Goal: Task Accomplishment & Management: Complete application form

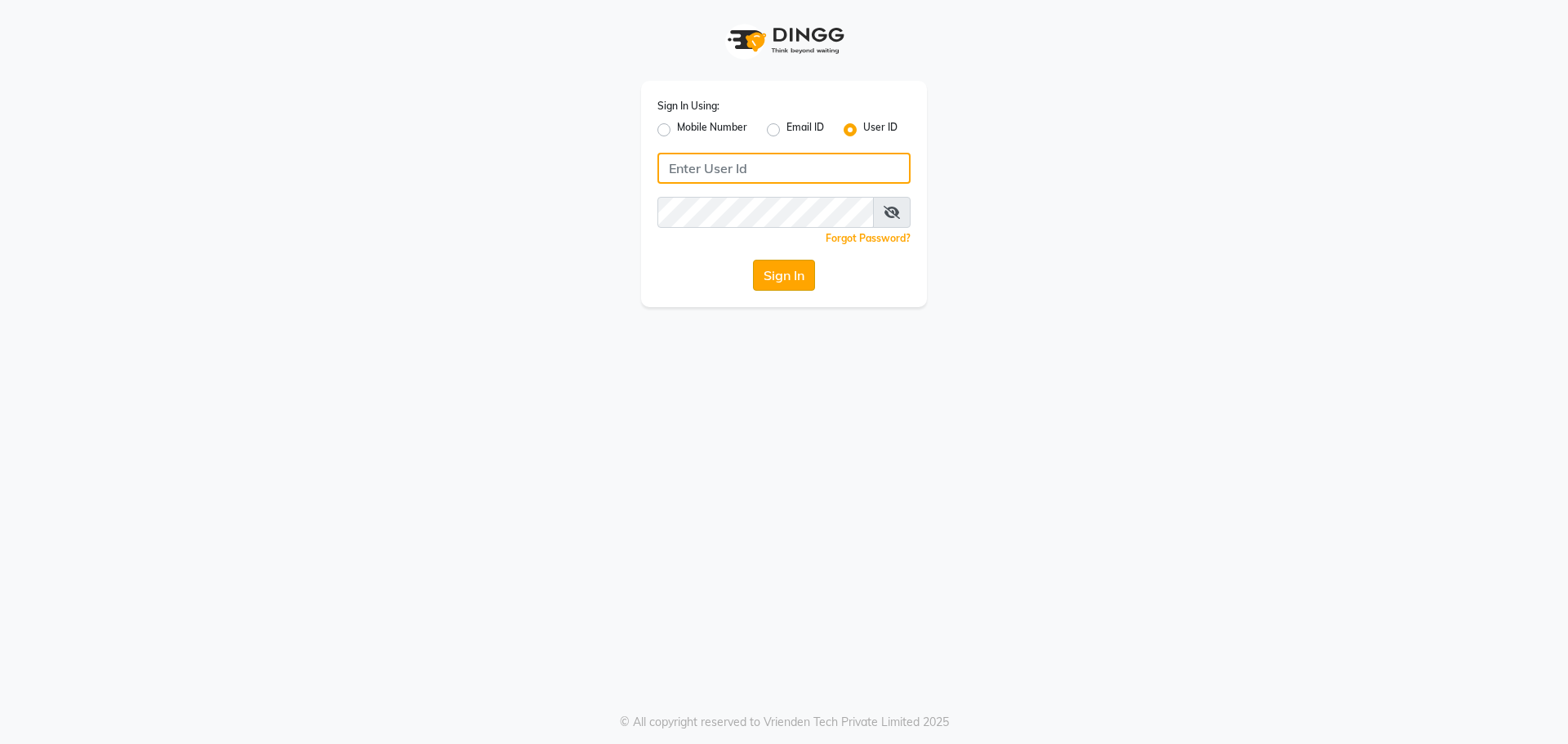
type input "spartans"
click at [809, 271] on button "Sign In" at bounding box center [784, 275] width 62 height 31
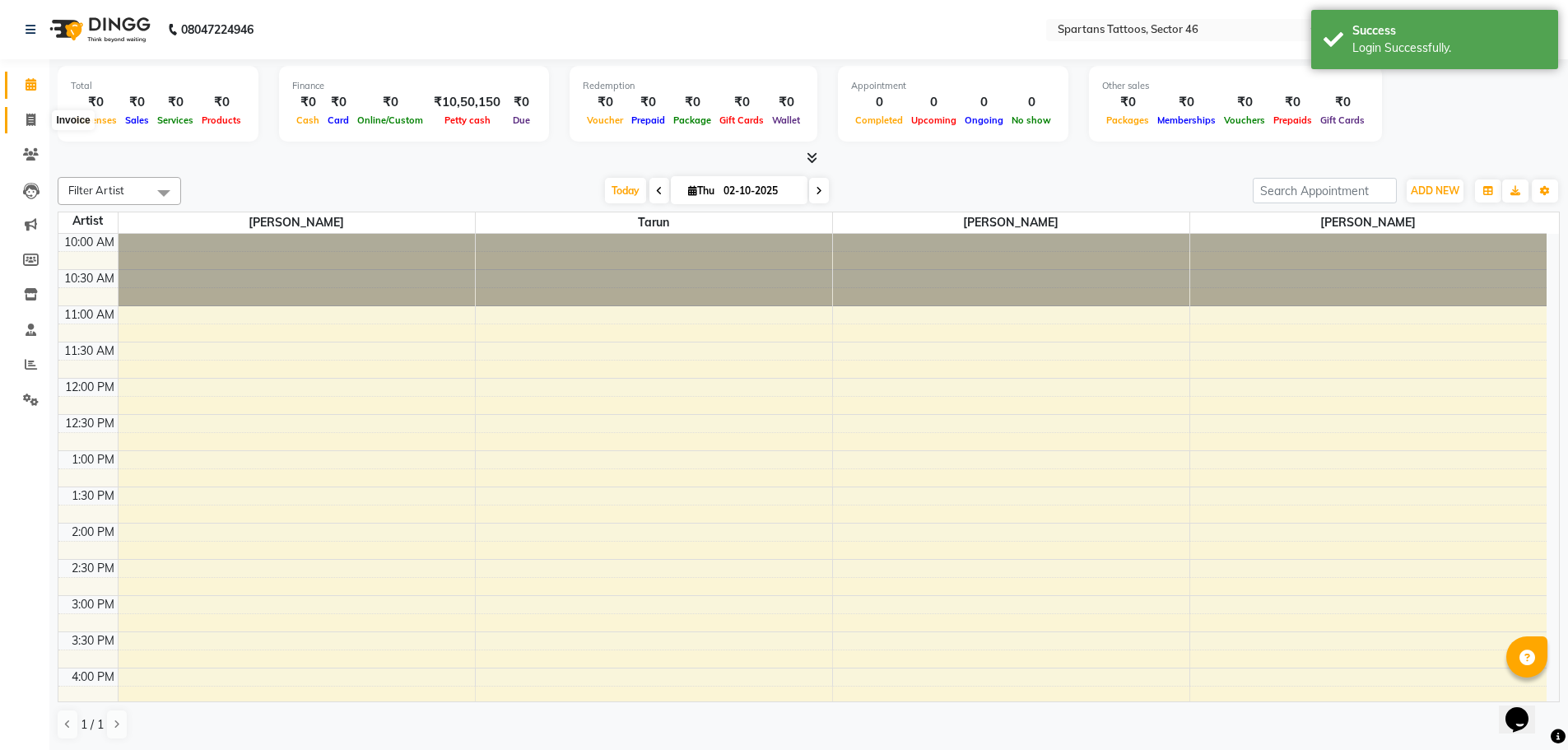
click at [23, 127] on span at bounding box center [31, 120] width 29 height 19
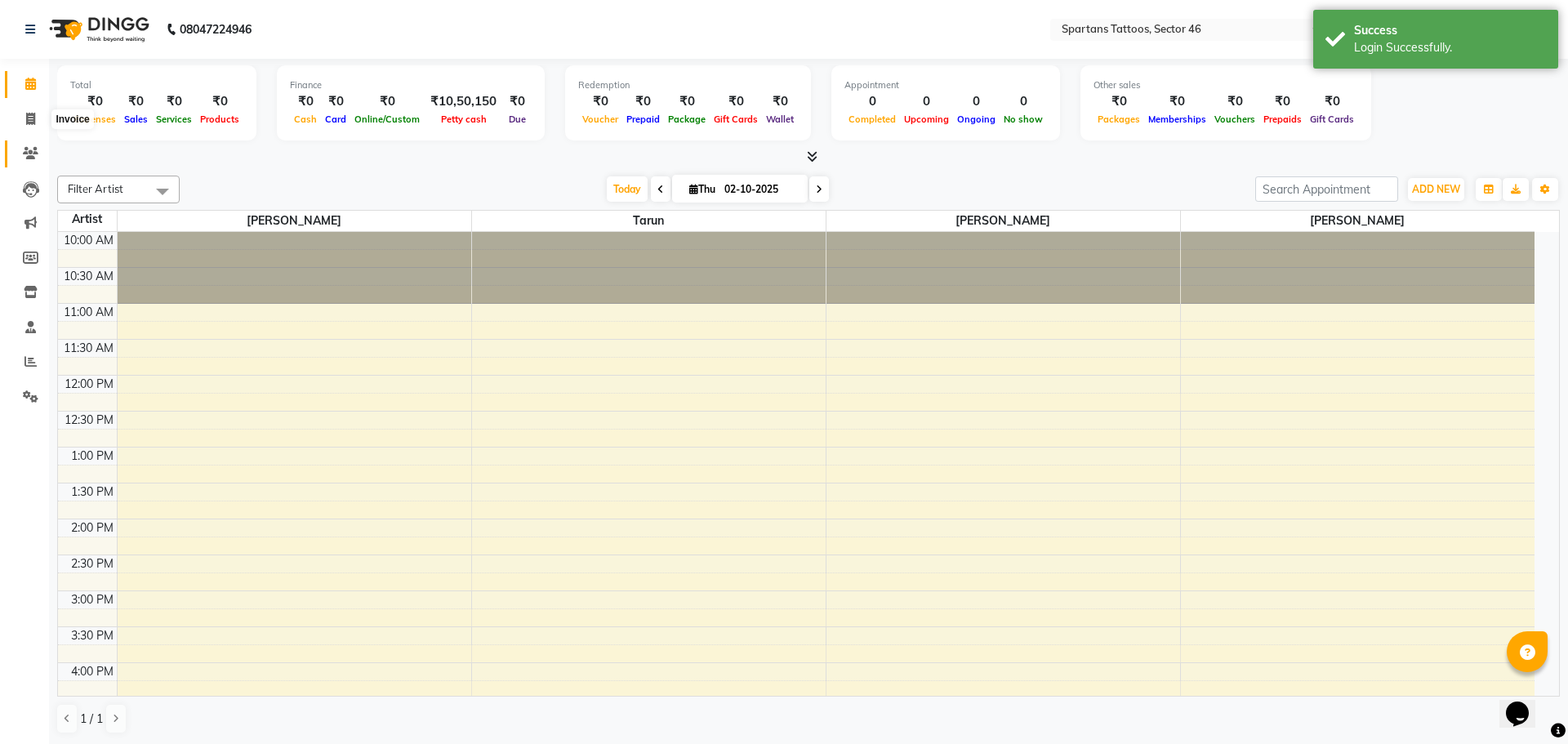
select select "6556"
select select "service"
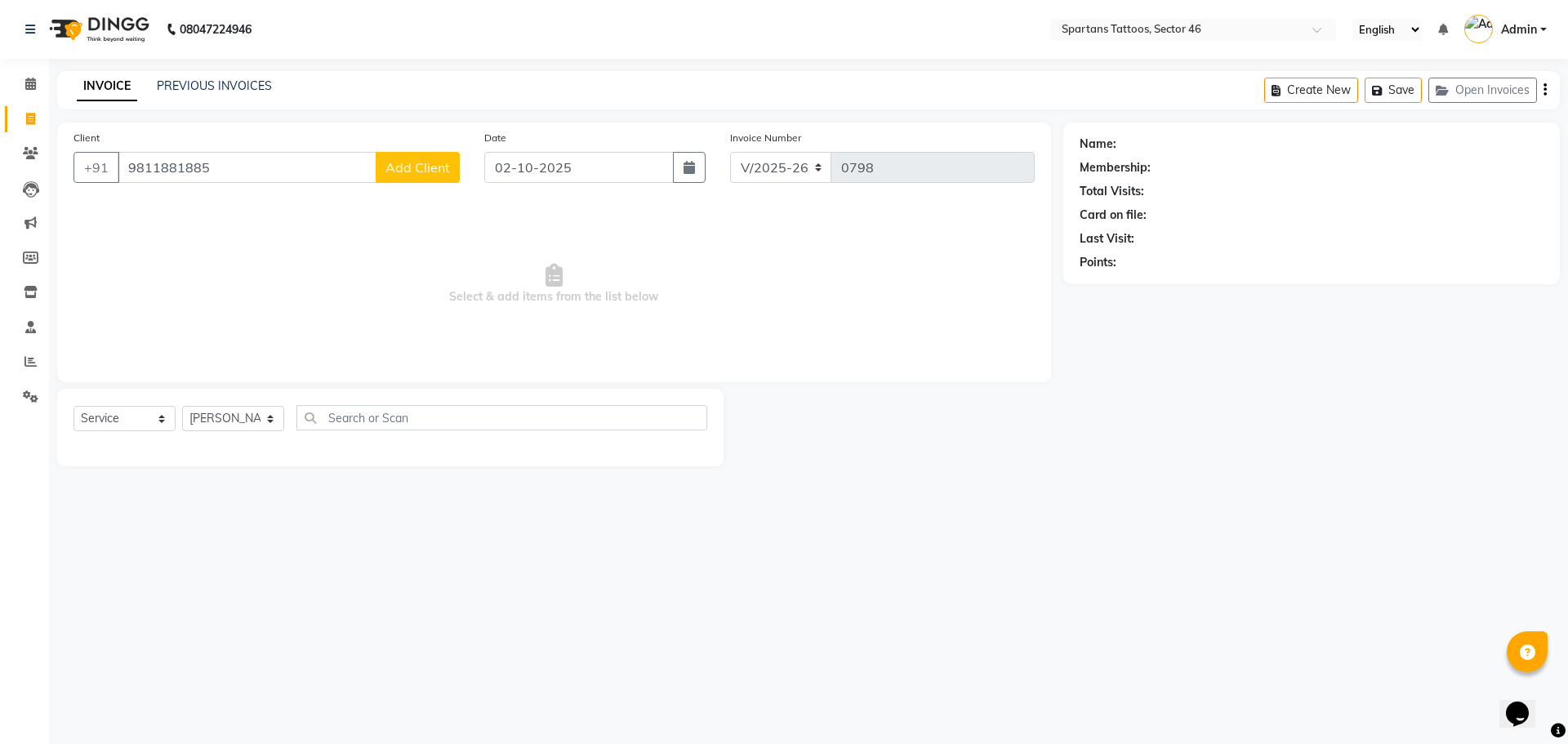
type input "9811881885"
click at [432, 166] on span "Add Client" at bounding box center [417, 167] width 64 height 17
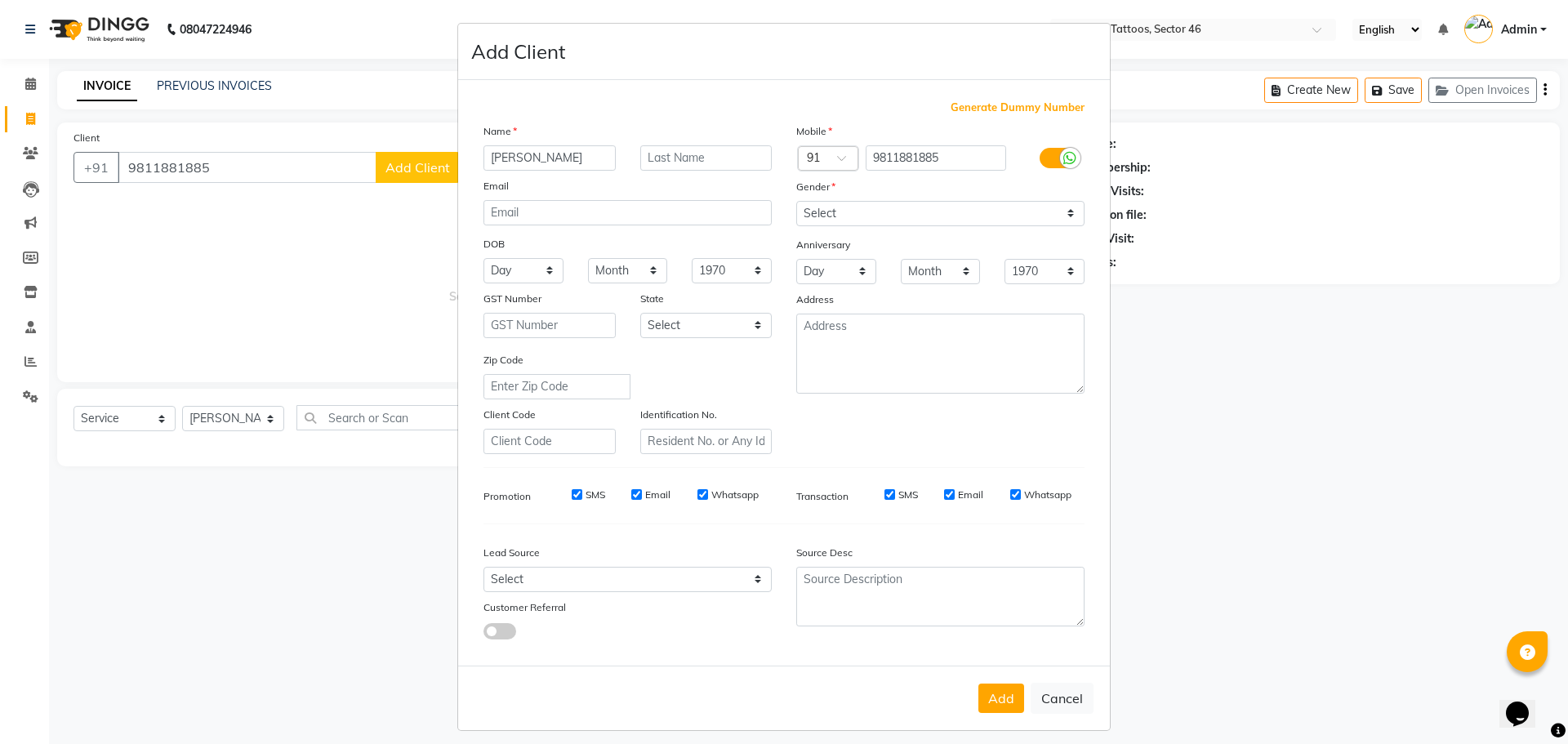
type input "[PERSON_NAME]"
drag, startPoint x: 949, startPoint y: 210, endPoint x: 951, endPoint y: 224, distance: 14.1
click at [949, 210] on select "Select [DEMOGRAPHIC_DATA] [DEMOGRAPHIC_DATA] Other Prefer Not To Say" at bounding box center [940, 213] width 288 height 25
select select "[DEMOGRAPHIC_DATA]"
click at [796, 201] on select "Select [DEMOGRAPHIC_DATA] [DEMOGRAPHIC_DATA] Other Prefer Not To Say" at bounding box center [940, 213] width 288 height 25
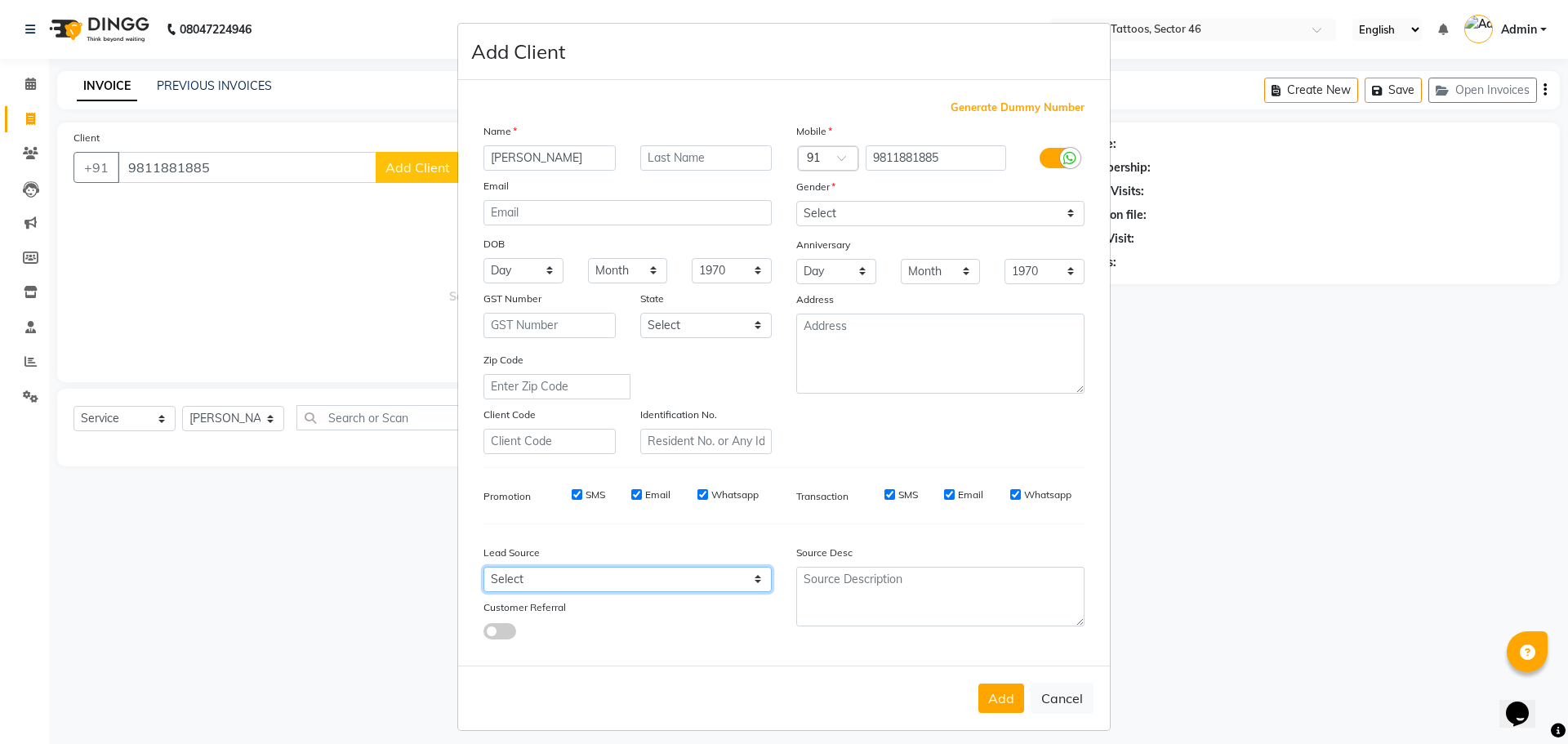
click at [714, 575] on select "Select Walk-in Referral Internet Friend Word of Mouth Advertisement Facebook Ju…" at bounding box center [628, 579] width 288 height 25
select select "46589"
click at [483, 567] on select "Select Walk-in Referral Internet Friend Word of Mouth Advertisement Facebook Ju…" at bounding box center [628, 579] width 288 height 25
drag, startPoint x: 1004, startPoint y: 705, endPoint x: 956, endPoint y: 665, distance: 62.5
click at [1000, 699] on button "Add" at bounding box center [1001, 697] width 46 height 29
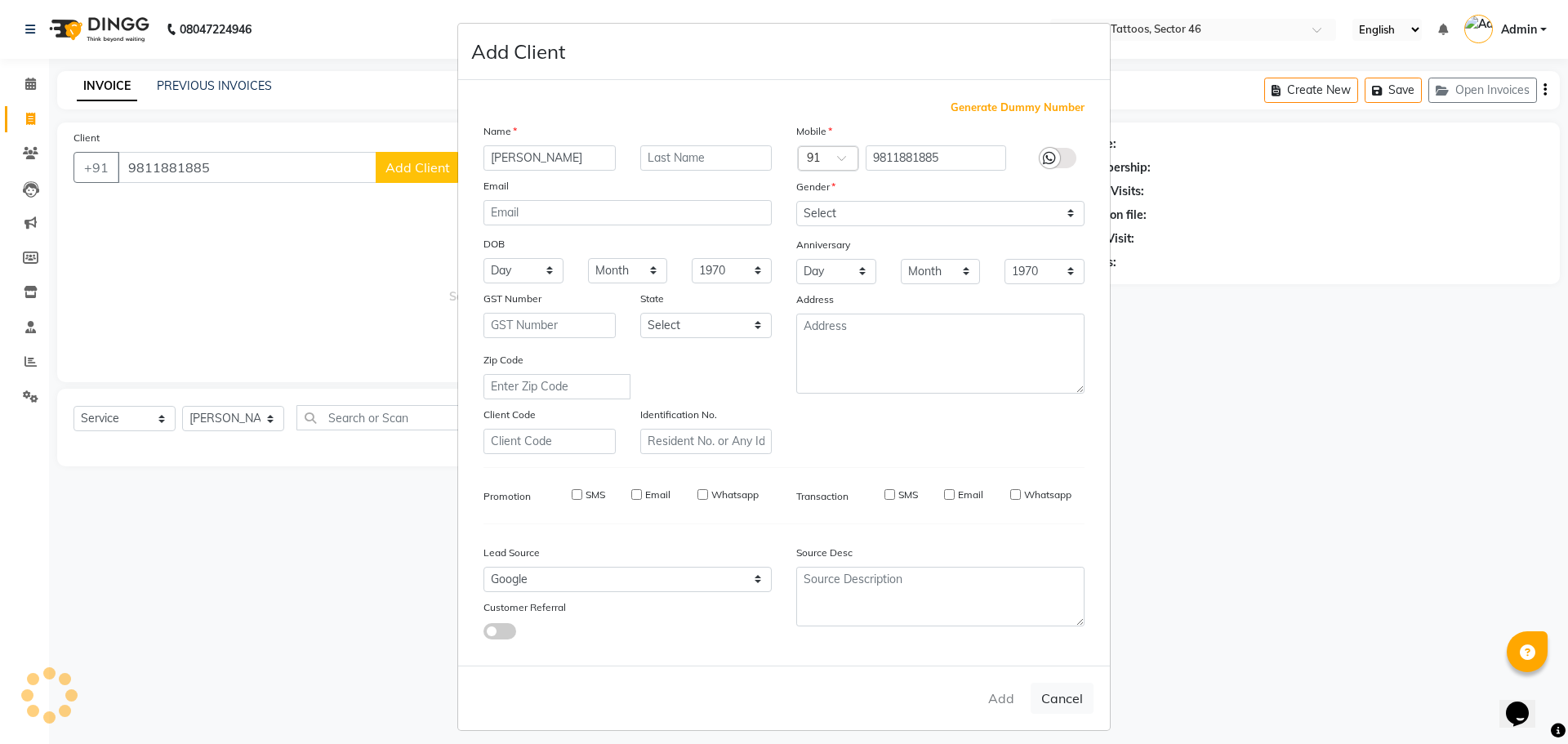
select select
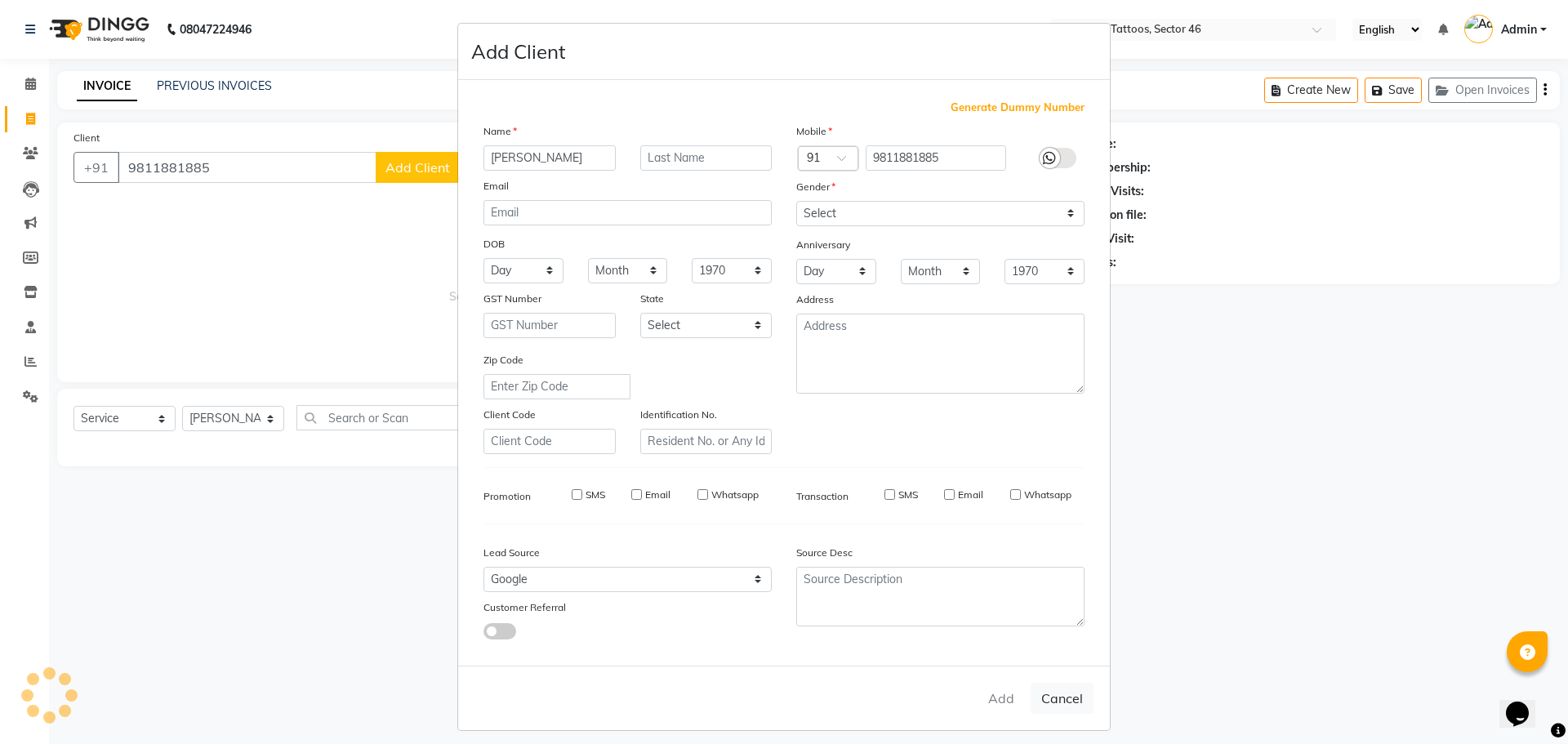
select select
checkbox input "false"
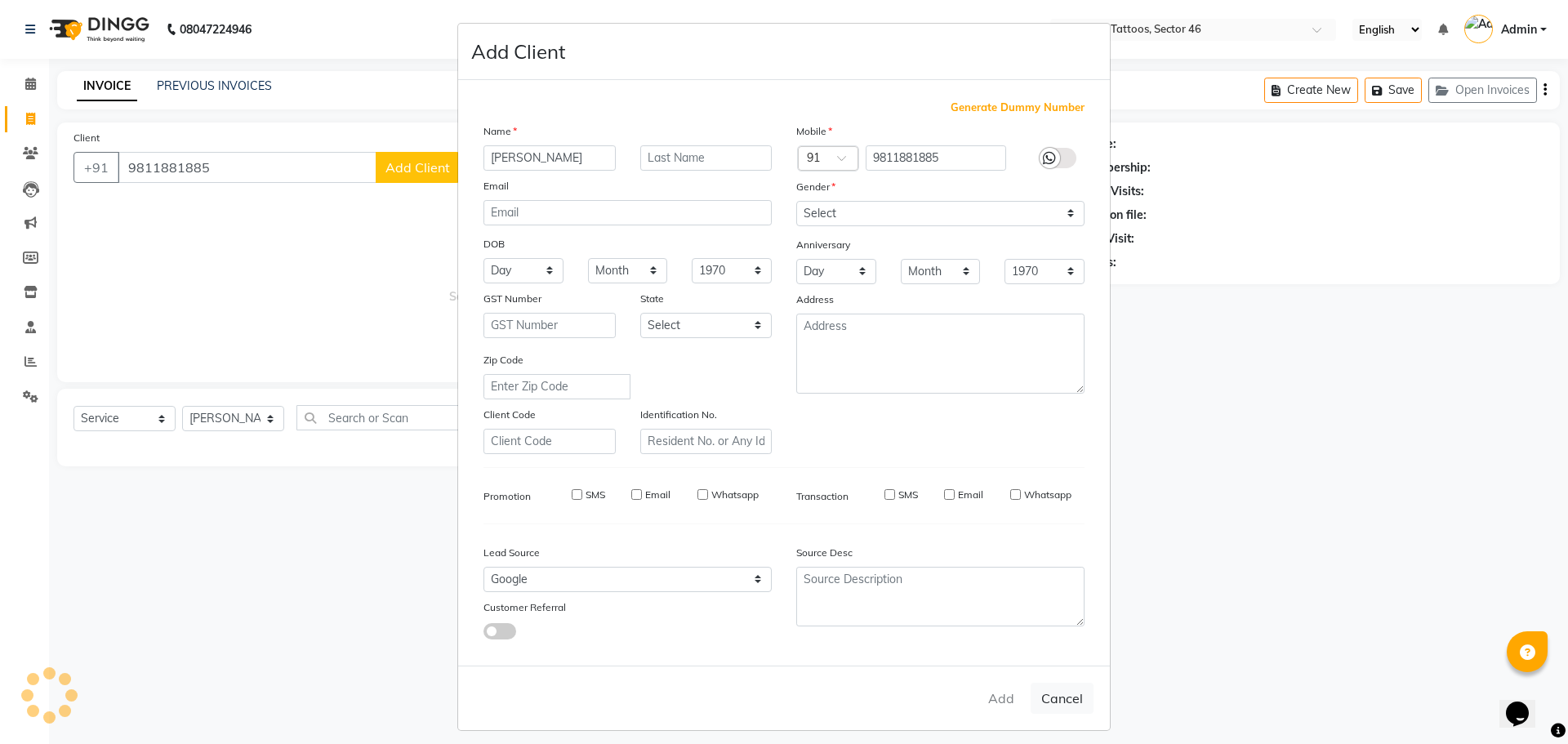
checkbox input "false"
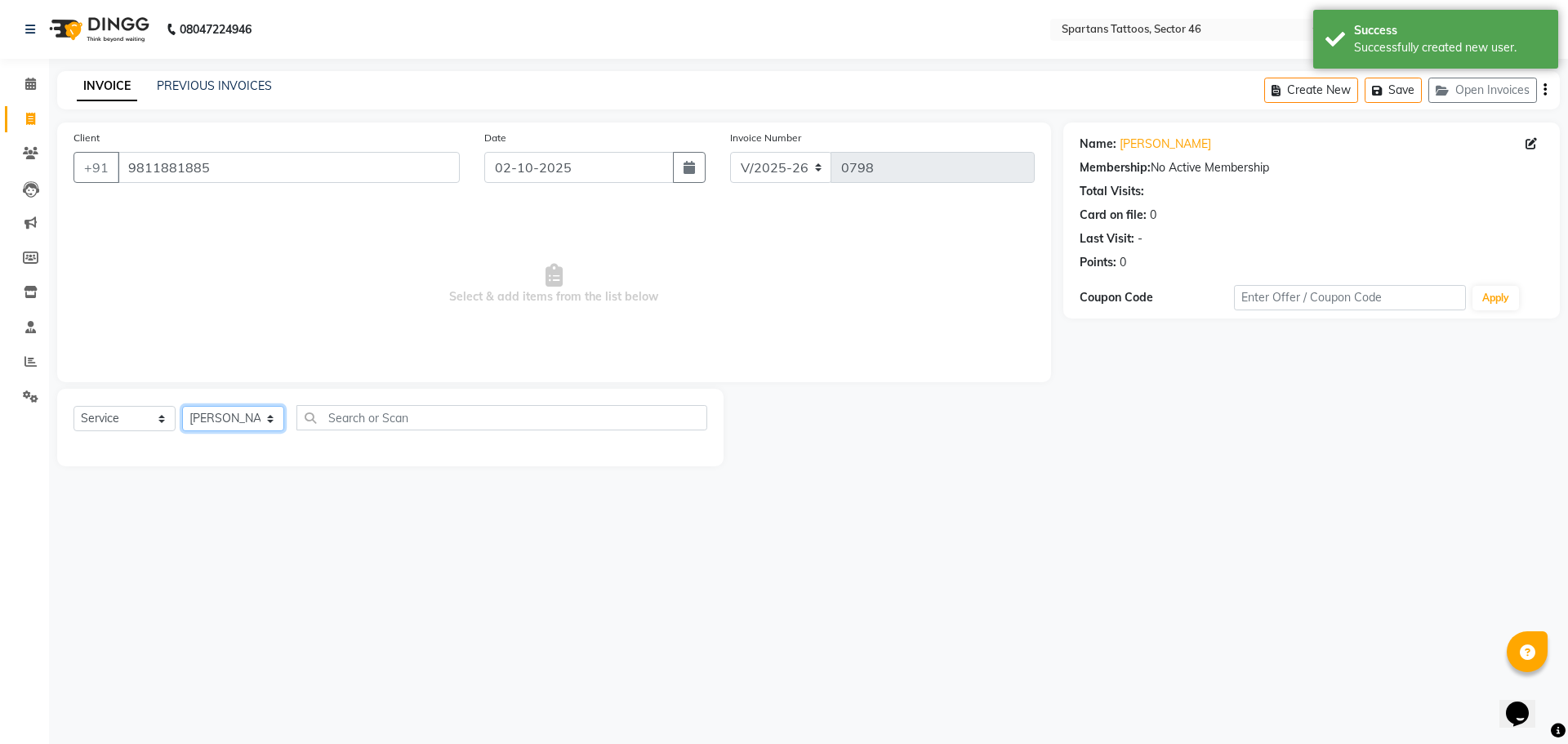
click at [259, 422] on select "[PERSON_NAME] [PERSON_NAME] [PERSON_NAME]" at bounding box center [233, 418] width 102 height 25
select select "58256"
click at [182, 406] on select "[PERSON_NAME] [PERSON_NAME] [PERSON_NAME]" at bounding box center [233, 418] width 102 height 25
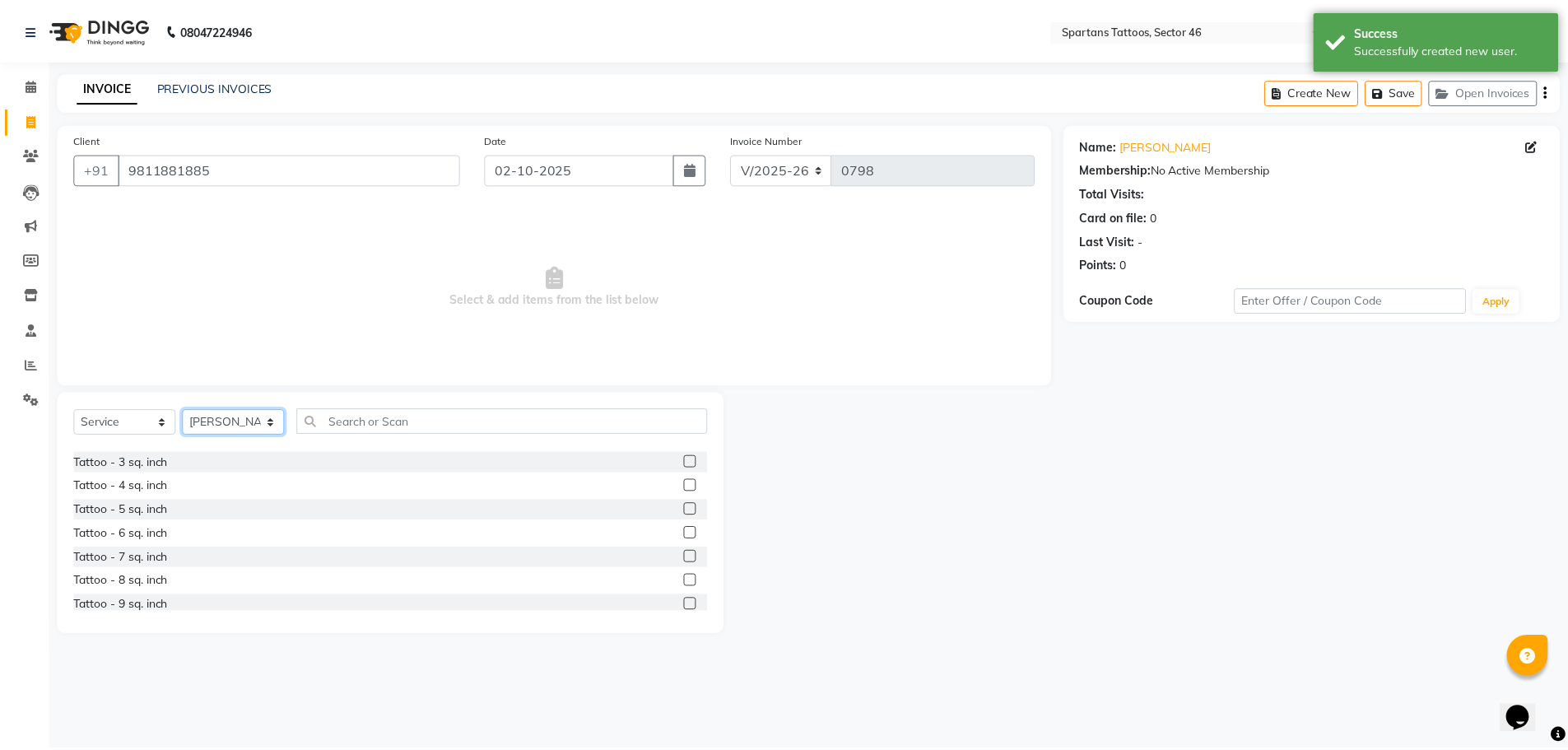
scroll to position [193, 0]
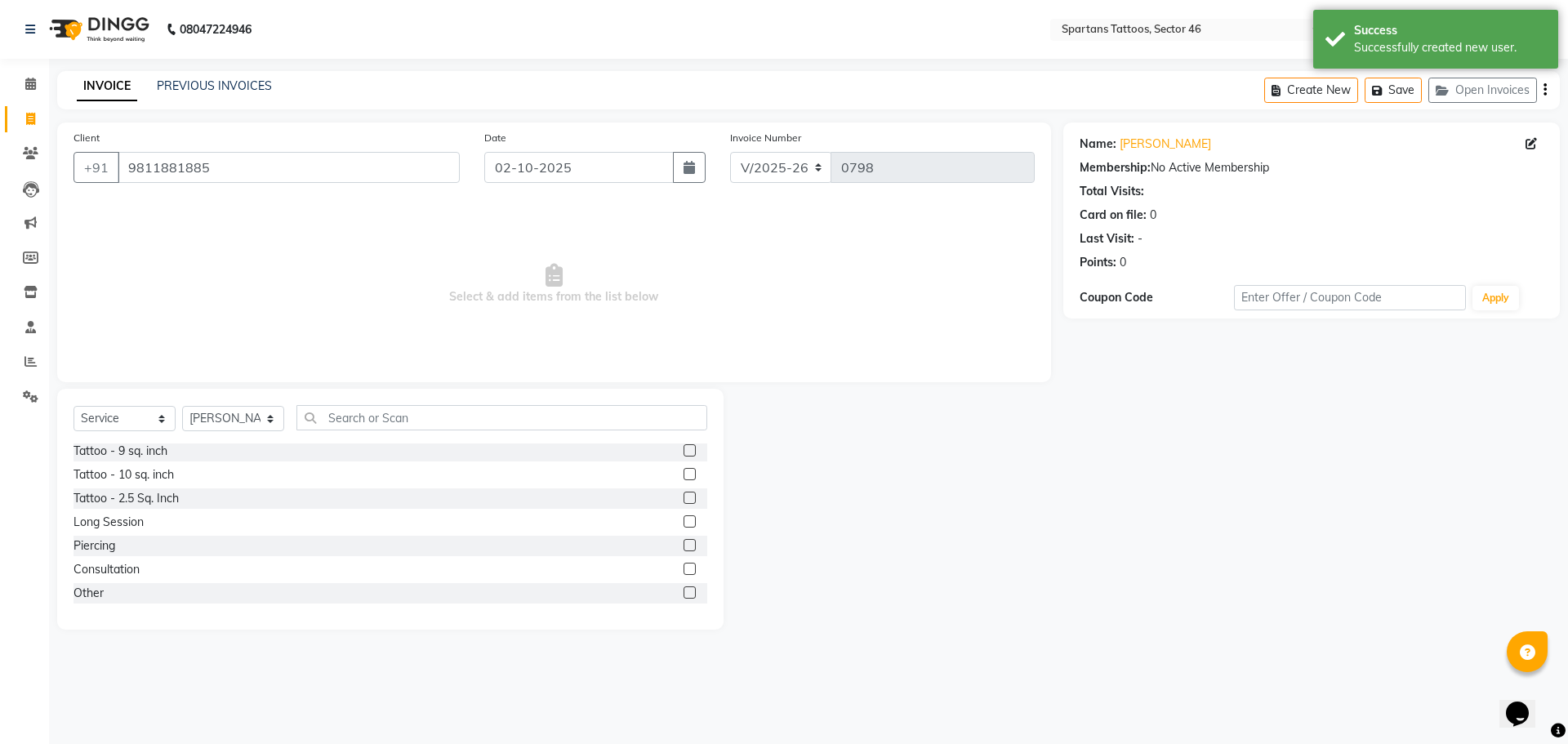
click at [684, 544] on label at bounding box center [689, 545] width 13 height 12
click at [684, 544] on input "checkbox" at bounding box center [689, 546] width 11 height 11
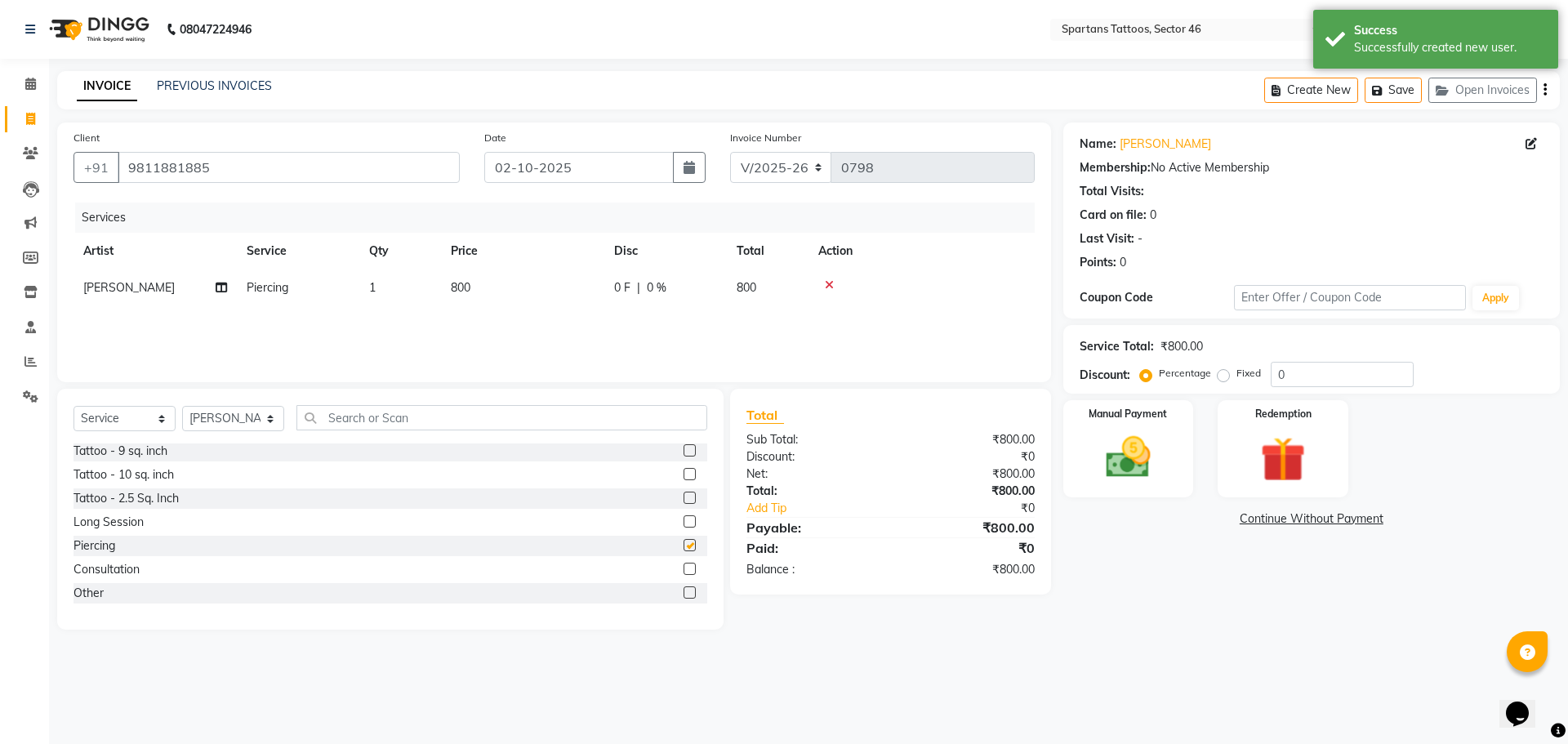
checkbox input "false"
click at [544, 278] on td "800" at bounding box center [523, 287] width 163 height 37
click at [584, 291] on input "800" at bounding box center [599, 292] width 143 height 25
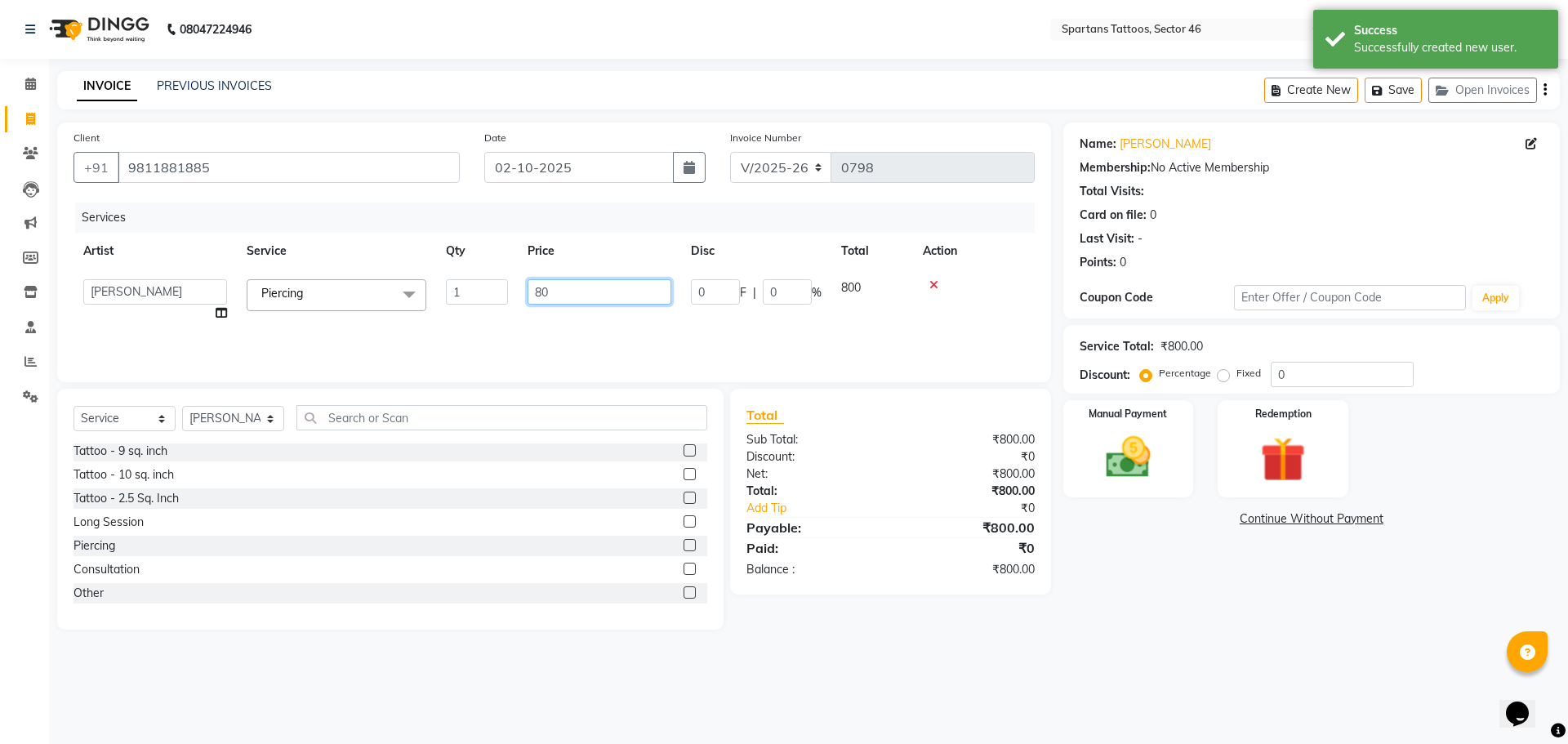
type input "8"
type input "1500"
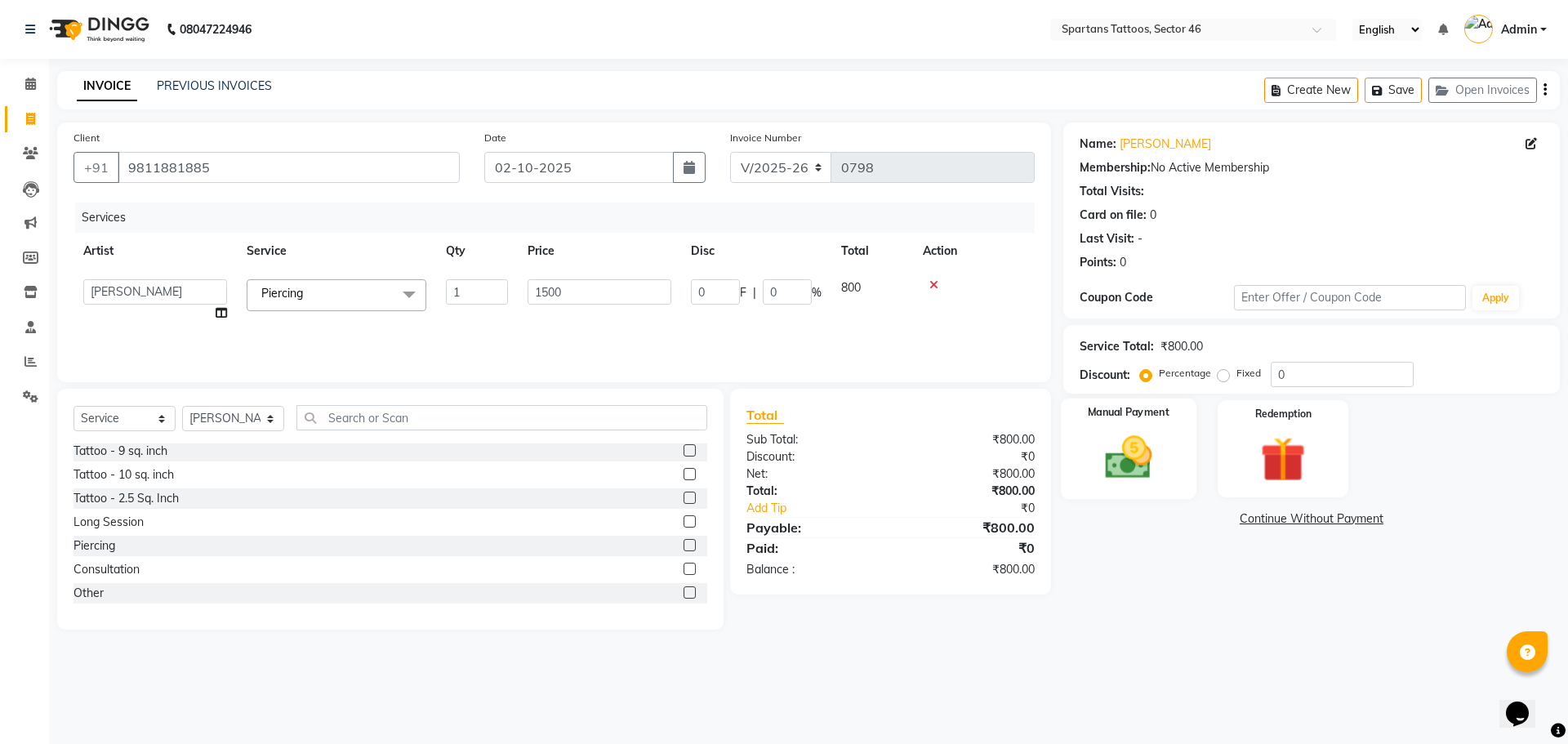
click at [1129, 442] on img at bounding box center [1128, 457] width 76 height 54
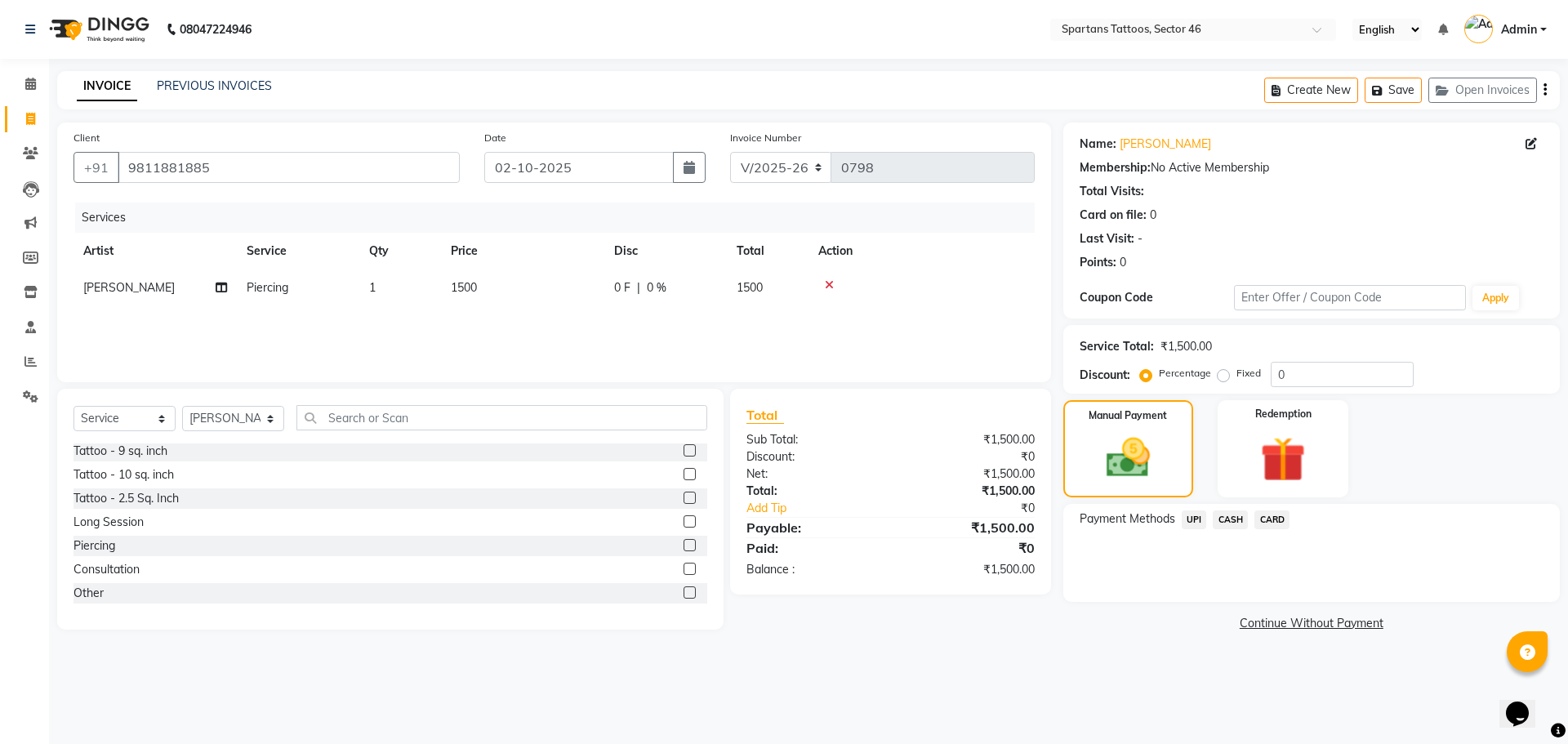
click at [1235, 522] on span "CASH" at bounding box center [1230, 519] width 35 height 19
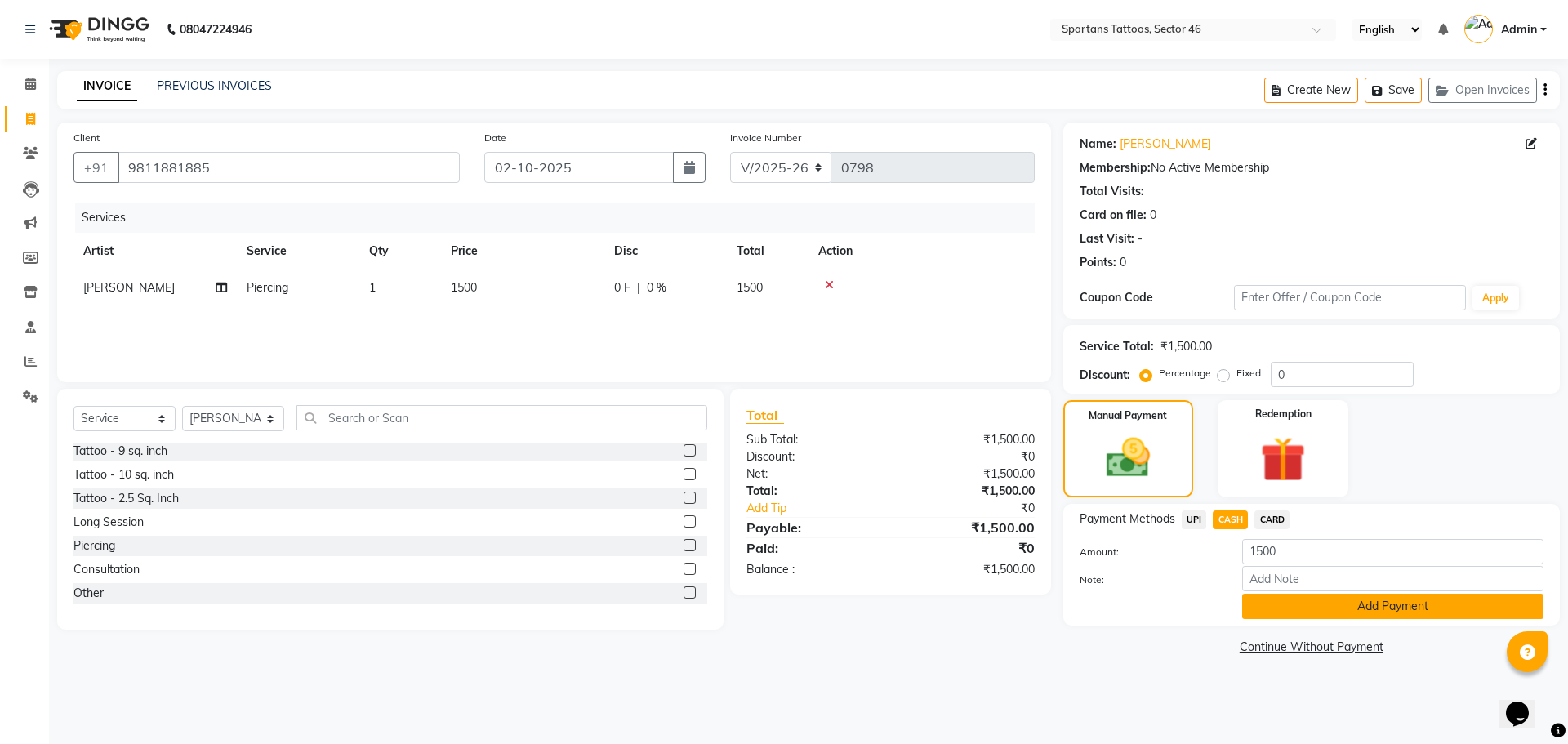
click at [1298, 610] on button "Add Payment" at bounding box center [1393, 606] width 302 height 25
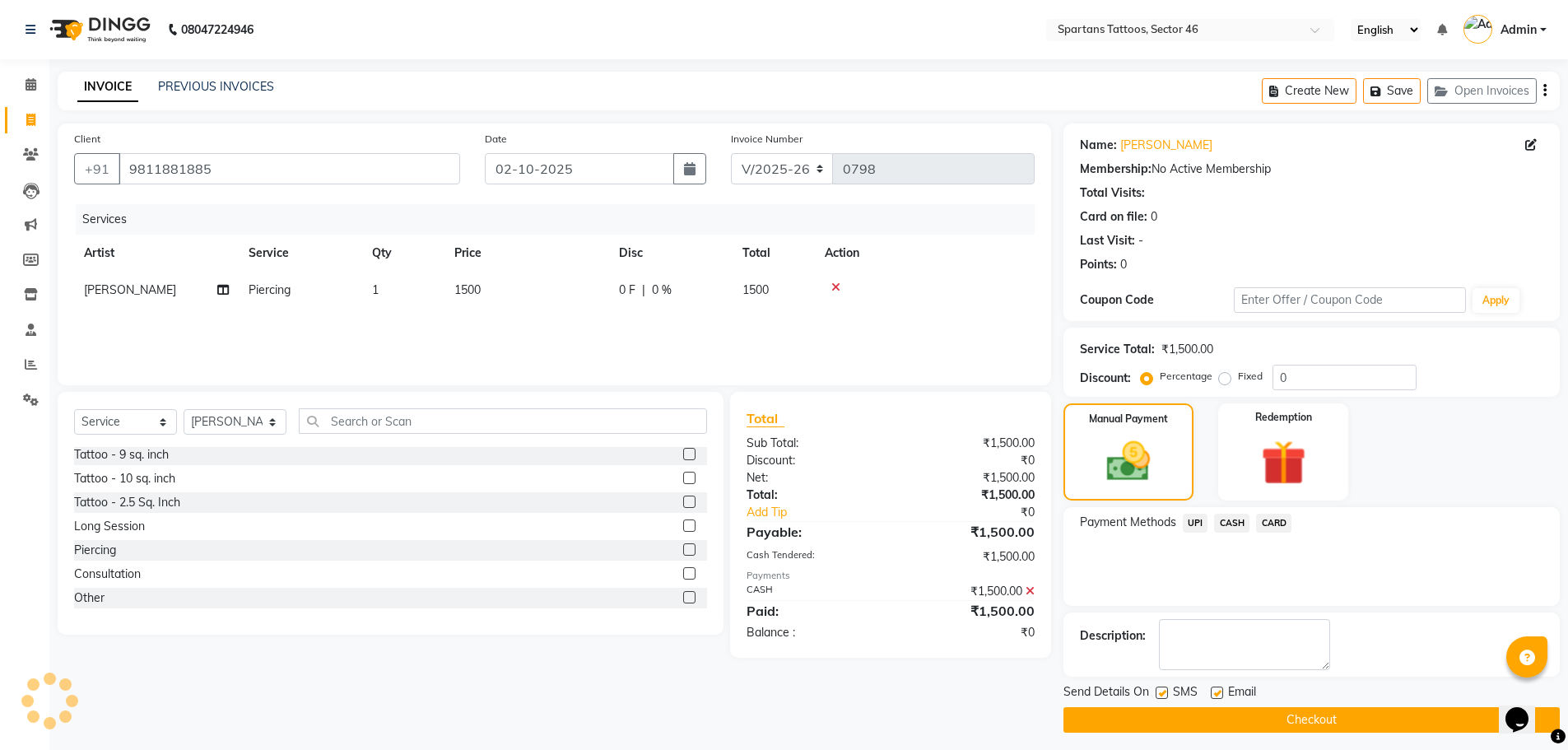
click at [1324, 721] on button "Checkout" at bounding box center [1312, 720] width 497 height 25
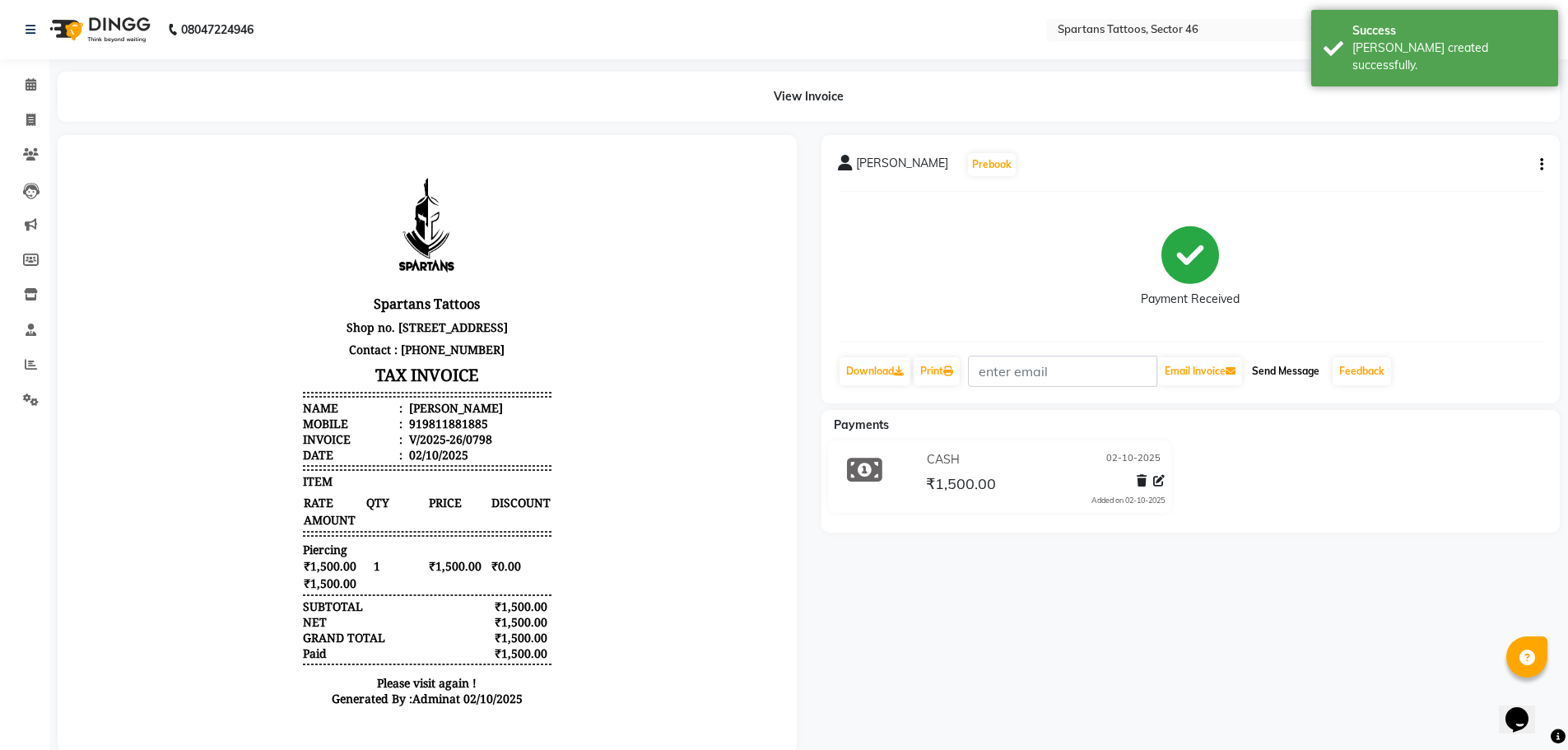
click at [1291, 380] on button "Send Message" at bounding box center [1286, 370] width 81 height 28
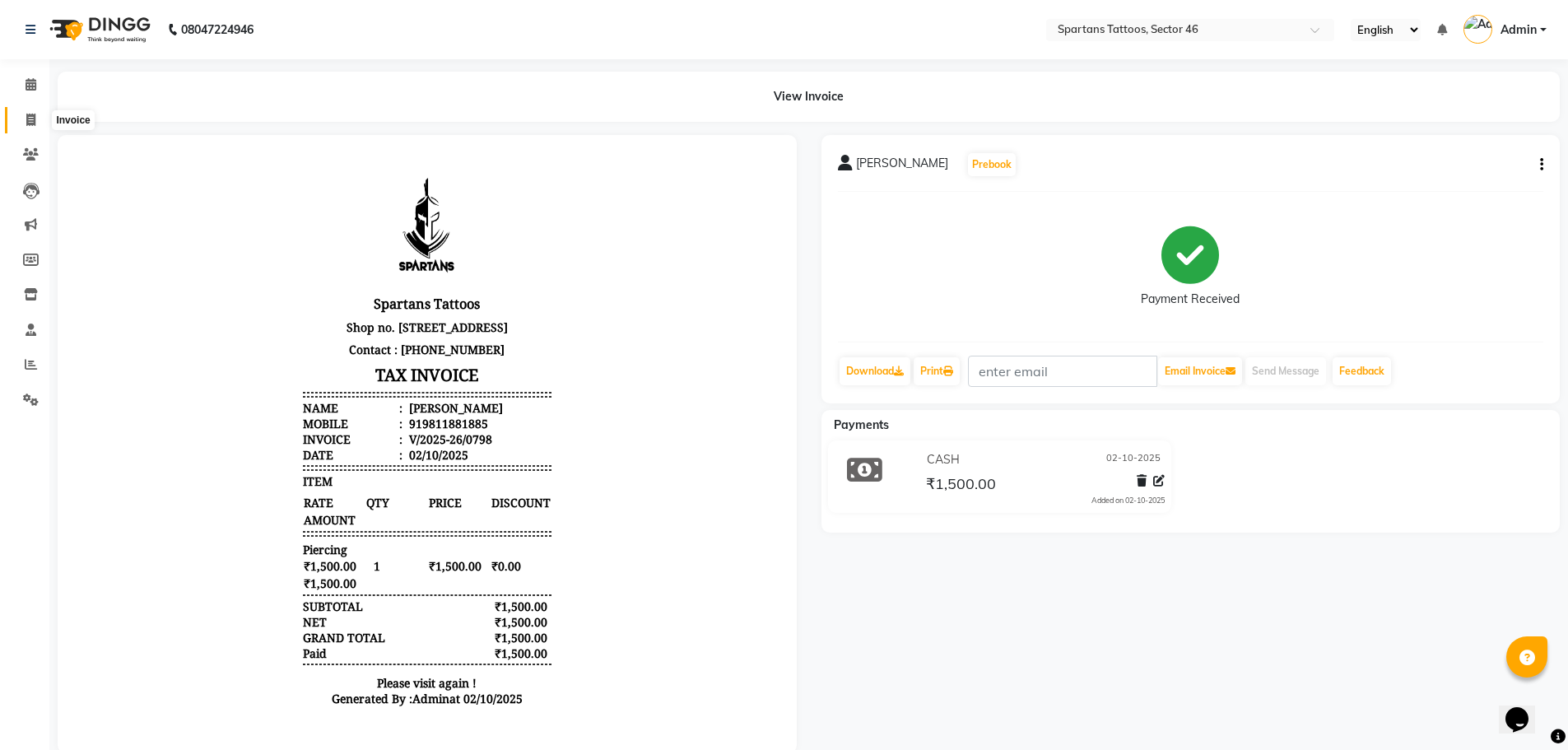
click at [28, 118] on icon at bounding box center [30, 119] width 9 height 13
select select "6556"
select select "service"
